Goal: Browse casually: Explore the website without a specific task or goal

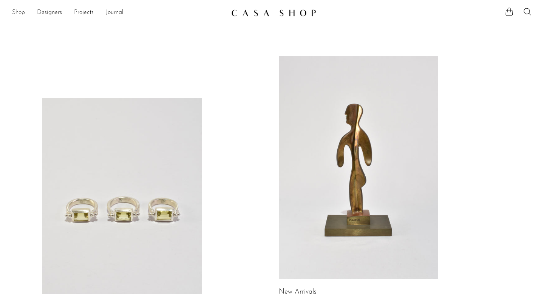
click at [19, 12] on link "Shop" at bounding box center [18, 13] width 13 height 10
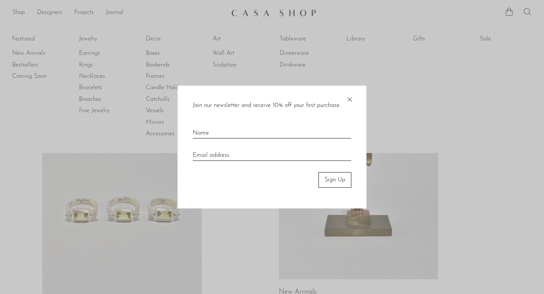
click at [351, 99] on span "×" at bounding box center [350, 98] width 8 height 24
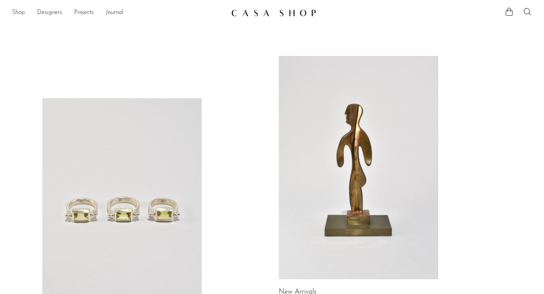
click at [12, 11] on link "Shop" at bounding box center [18, 13] width 13 height 10
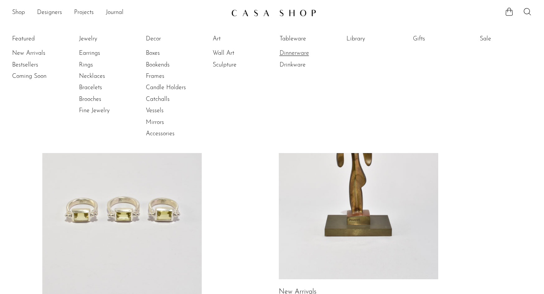
click at [298, 55] on link "Dinnerware" at bounding box center [308, 53] width 57 height 8
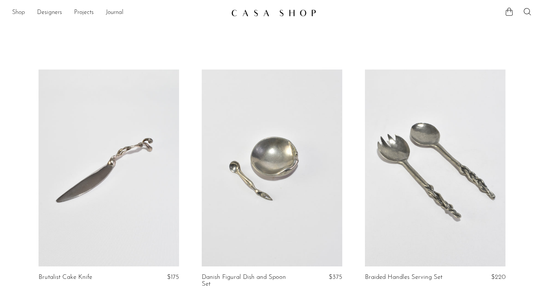
click at [19, 11] on link "Shop" at bounding box center [18, 13] width 13 height 10
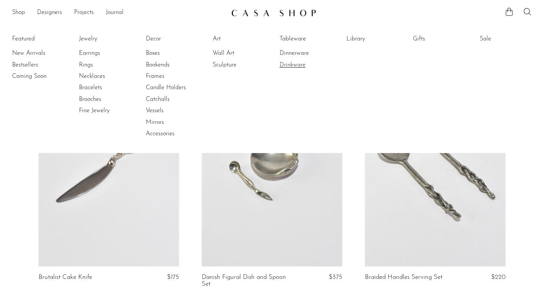
click at [288, 64] on link "Drinkware" at bounding box center [308, 65] width 57 height 8
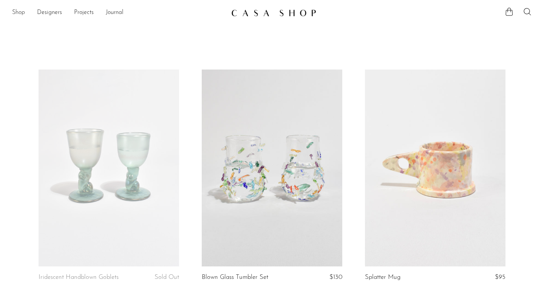
click at [16, 11] on link "Shop" at bounding box center [18, 13] width 13 height 10
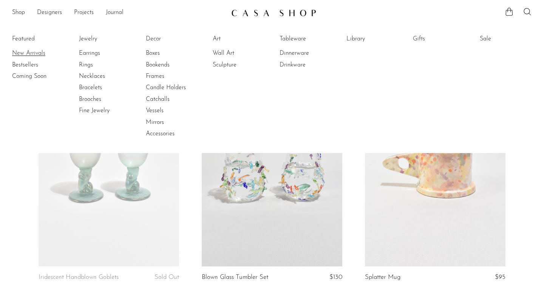
click at [24, 51] on link "New Arrivals" at bounding box center [40, 53] width 57 height 8
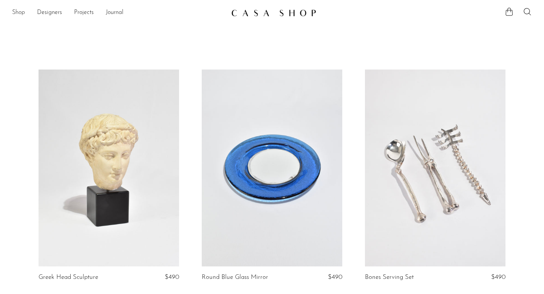
click at [18, 11] on link "Shop" at bounding box center [18, 13] width 13 height 10
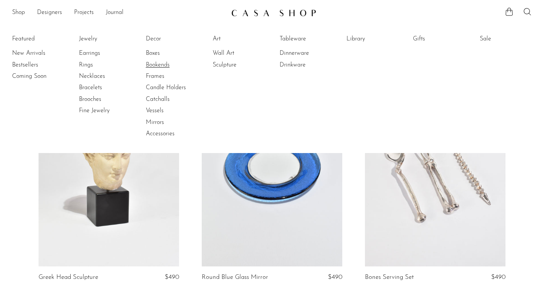
click at [166, 65] on link "Bookends" at bounding box center [174, 65] width 57 height 8
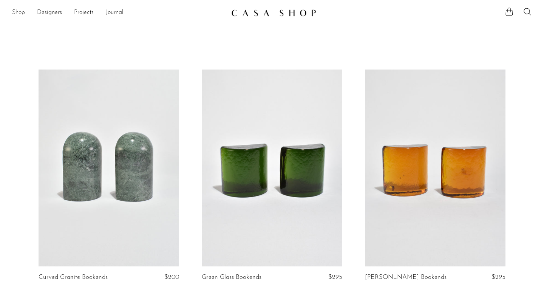
click at [18, 15] on link "Shop" at bounding box center [18, 13] width 13 height 10
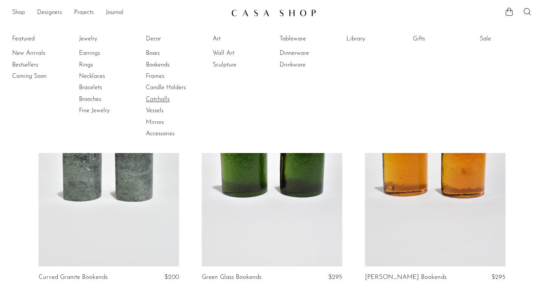
click at [164, 99] on link "Catchalls" at bounding box center [174, 99] width 57 height 8
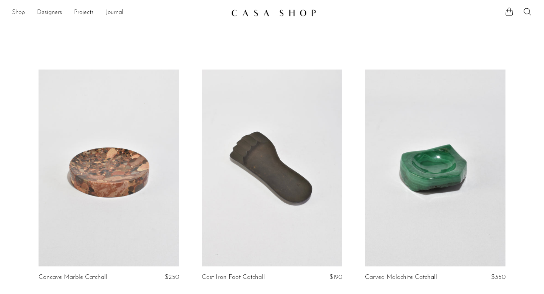
click at [17, 17] on link "Shop" at bounding box center [18, 13] width 13 height 10
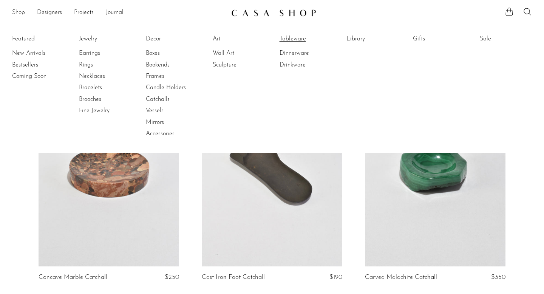
click at [298, 35] on link "Tableware" at bounding box center [308, 39] width 57 height 8
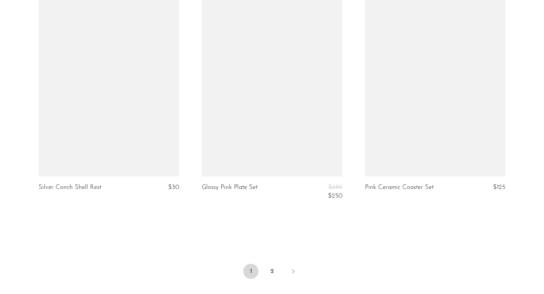
scroll to position [2644, 0]
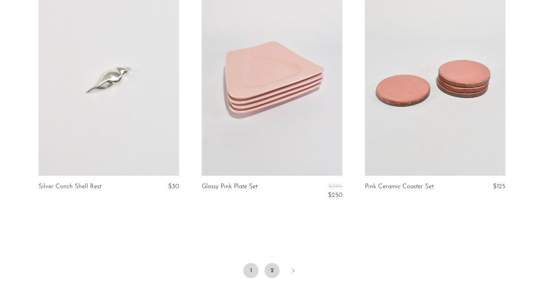
click at [265, 273] on link "2" at bounding box center [272, 270] width 15 height 15
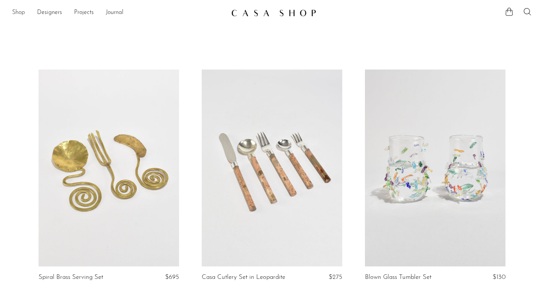
click at [23, 12] on link "Shop" at bounding box center [18, 13] width 13 height 10
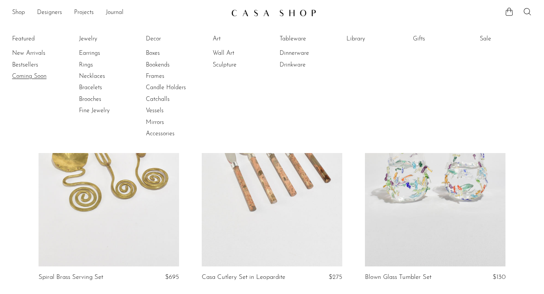
click at [21, 75] on link "Coming Soon" at bounding box center [40, 76] width 57 height 8
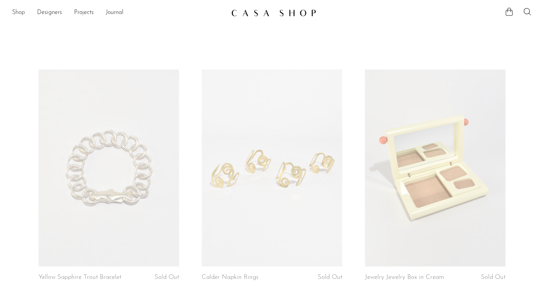
click at [20, 14] on link "Shop" at bounding box center [18, 13] width 13 height 10
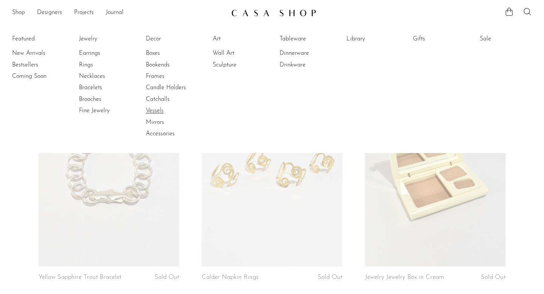
click at [156, 112] on link "Vessels" at bounding box center [174, 111] width 57 height 8
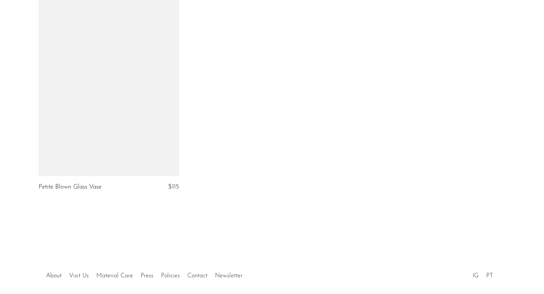
scroll to position [2416, 0]
